Goal: Task Accomplishment & Management: Use online tool/utility

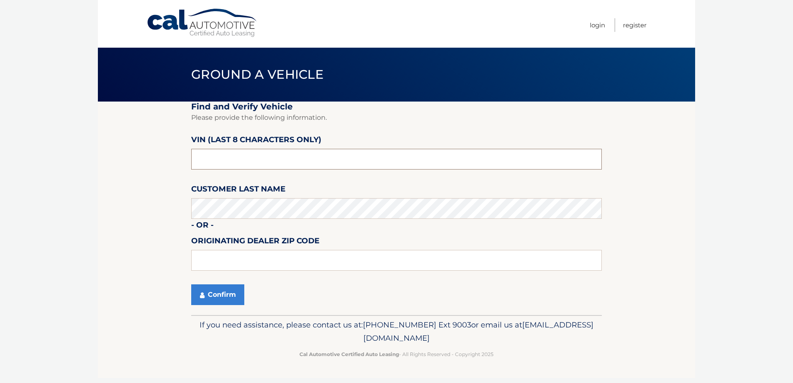
click at [260, 153] on input "text" at bounding box center [396, 159] width 411 height 21
paste input "PH208281"
type input "PH208281"
type input "33966"
click at [223, 294] on button "Confirm" at bounding box center [217, 295] width 53 height 21
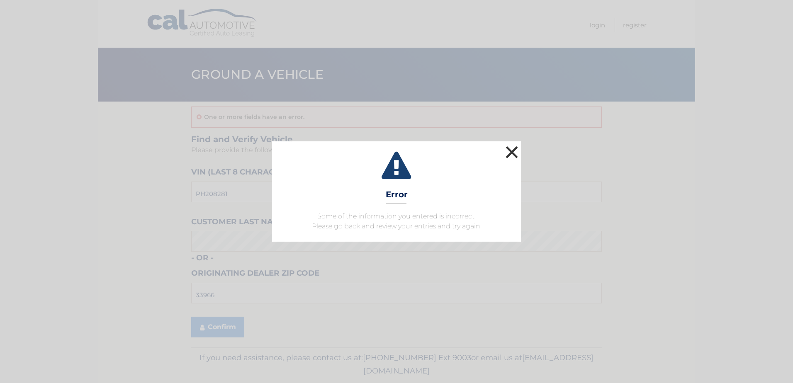
click at [509, 151] on button "×" at bounding box center [511, 152] width 17 height 17
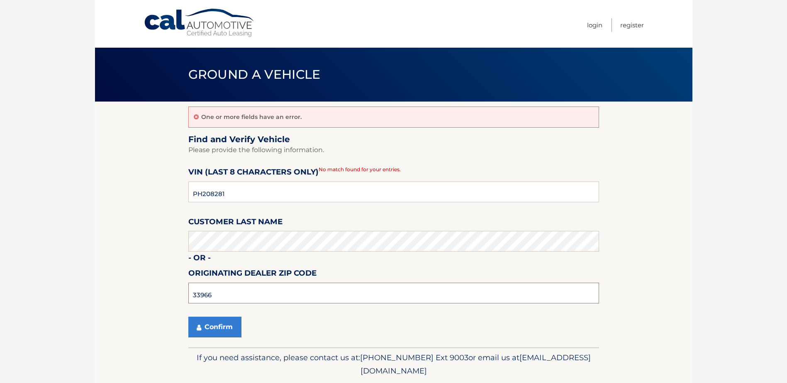
drag, startPoint x: 226, startPoint y: 292, endPoint x: 175, endPoint y: 286, distance: 50.9
click at [175, 286] on section "One or more fields have an error. Find and Verify Vehicle Please provide the fo…" at bounding box center [393, 225] width 597 height 246
click at [188, 317] on button "Confirm" at bounding box center [214, 327] width 53 height 21
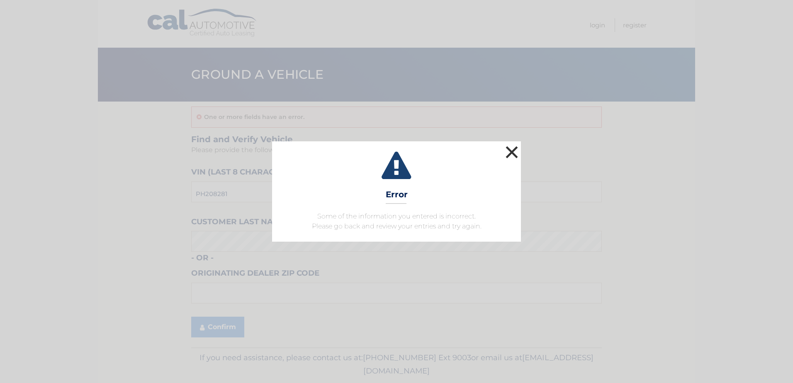
click at [508, 151] on button "×" at bounding box center [511, 152] width 17 height 17
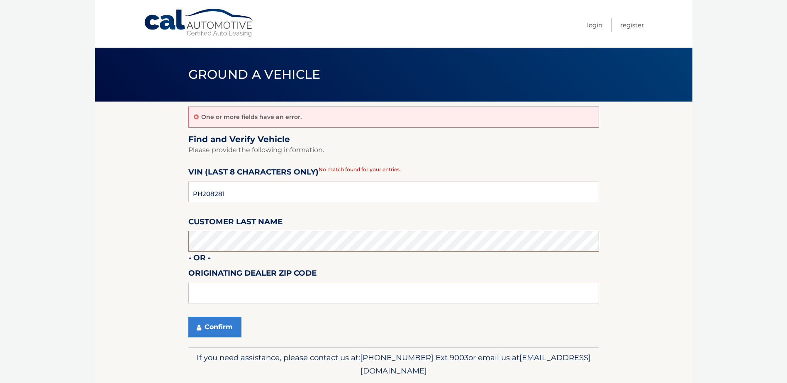
click at [128, 235] on section "One or more fields have an error. Find and Verify Vehicle Please provide the fo…" at bounding box center [393, 225] width 597 height 246
type input "33966"
click at [206, 324] on button "Confirm" at bounding box center [214, 327] width 53 height 21
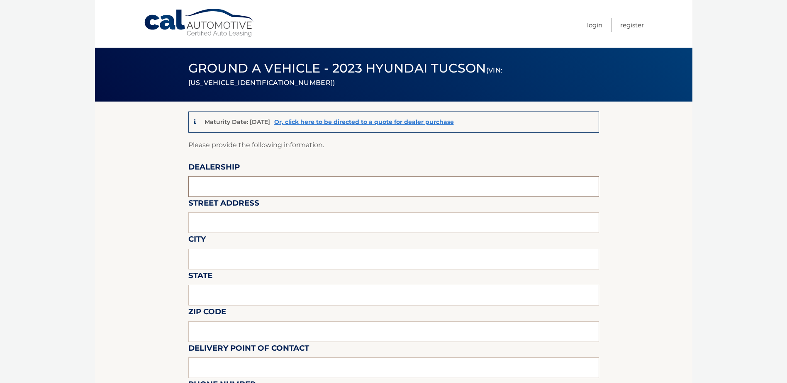
click at [226, 185] on input "text" at bounding box center [393, 186] width 411 height 21
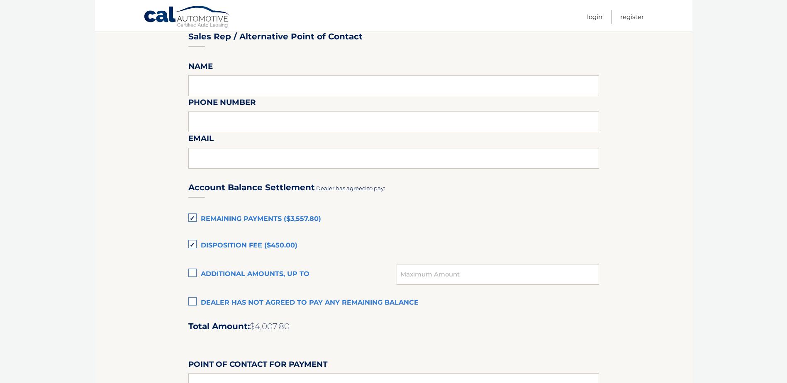
scroll to position [539, 0]
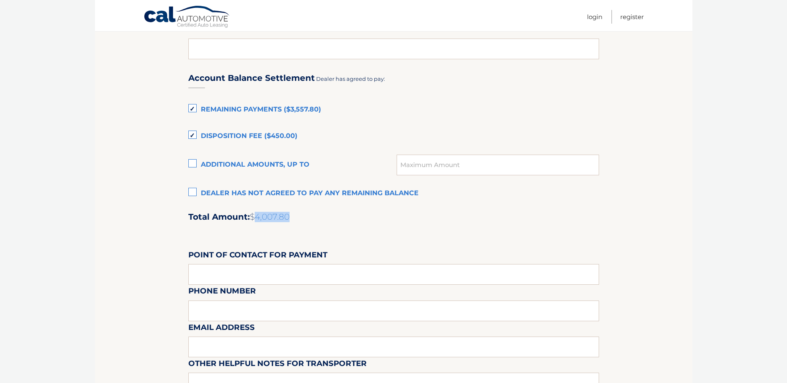
drag, startPoint x: 257, startPoint y: 214, endPoint x: 312, endPoint y: 219, distance: 55.3
click at [312, 219] on h2 "Total Amount: $4,007.80" at bounding box center [393, 217] width 411 height 10
